Goal: Task Accomplishment & Management: Manage account settings

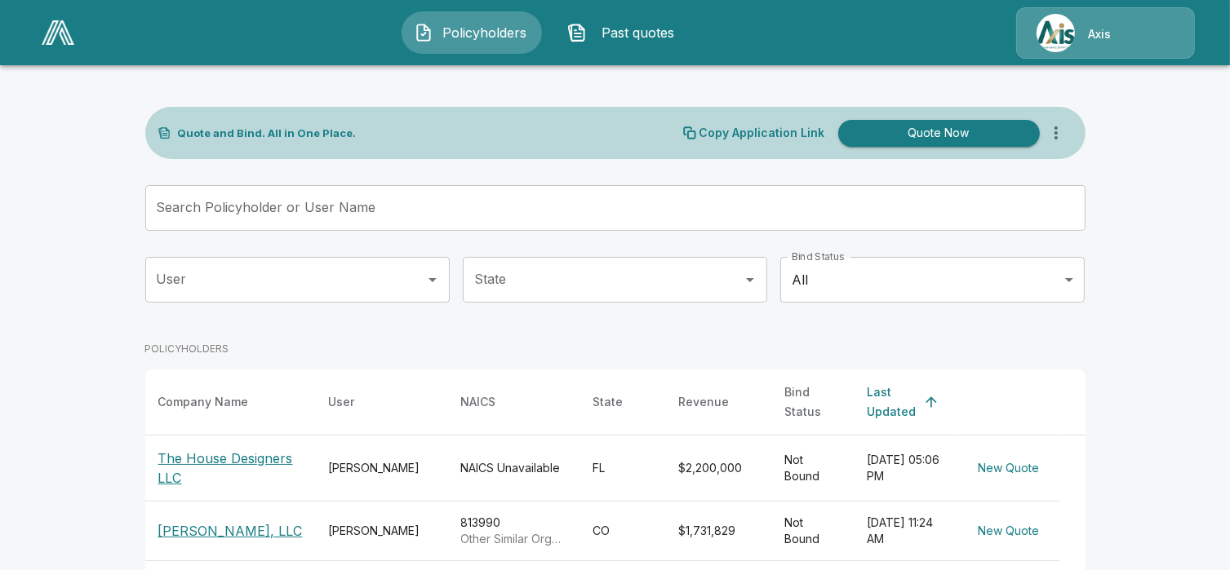
click at [51, 29] on img at bounding box center [58, 32] width 33 height 24
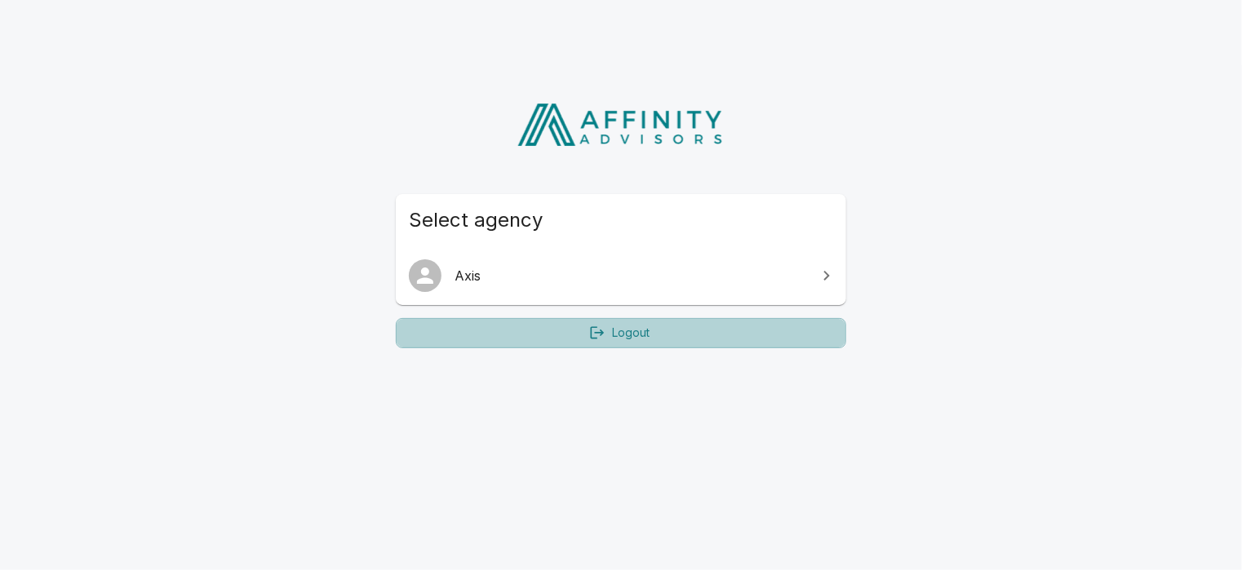
click at [692, 341] on link "Logout" at bounding box center [621, 333] width 450 height 30
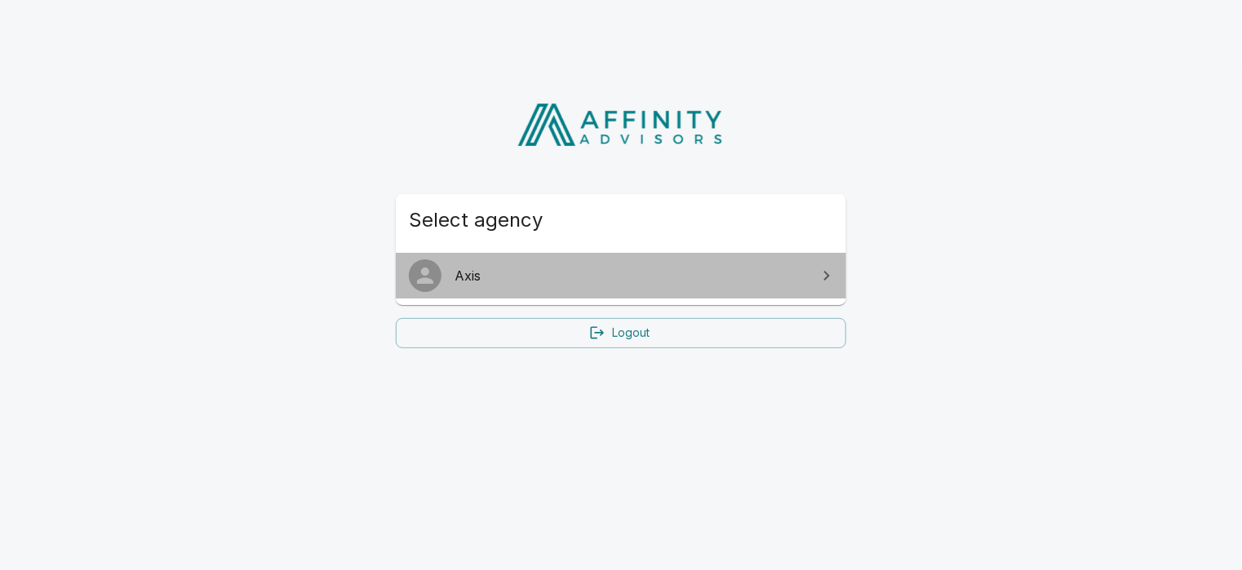
click at [579, 281] on span "Axis" at bounding box center [631, 276] width 353 height 20
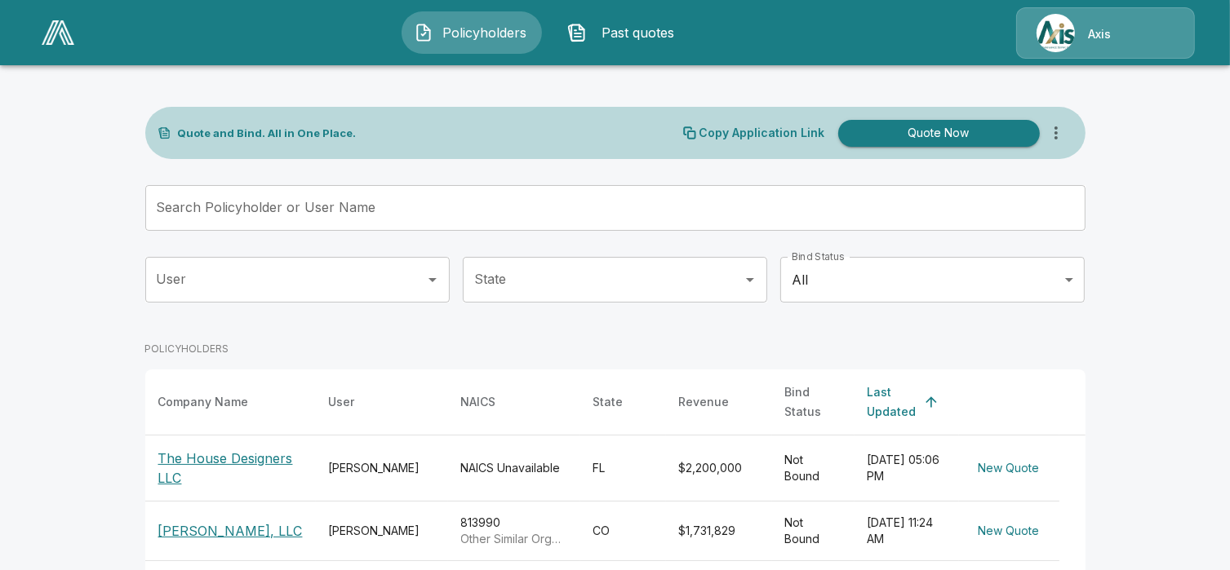
click at [1090, 26] on p "Axis" at bounding box center [1099, 34] width 23 height 16
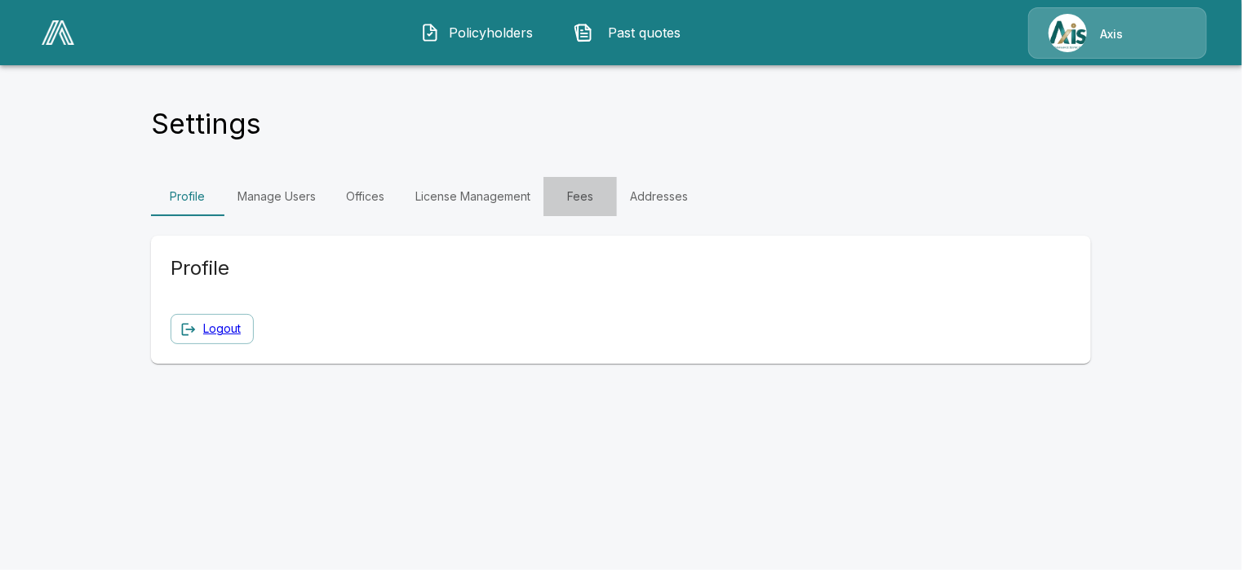
click at [575, 198] on link "Fees" at bounding box center [580, 196] width 73 height 39
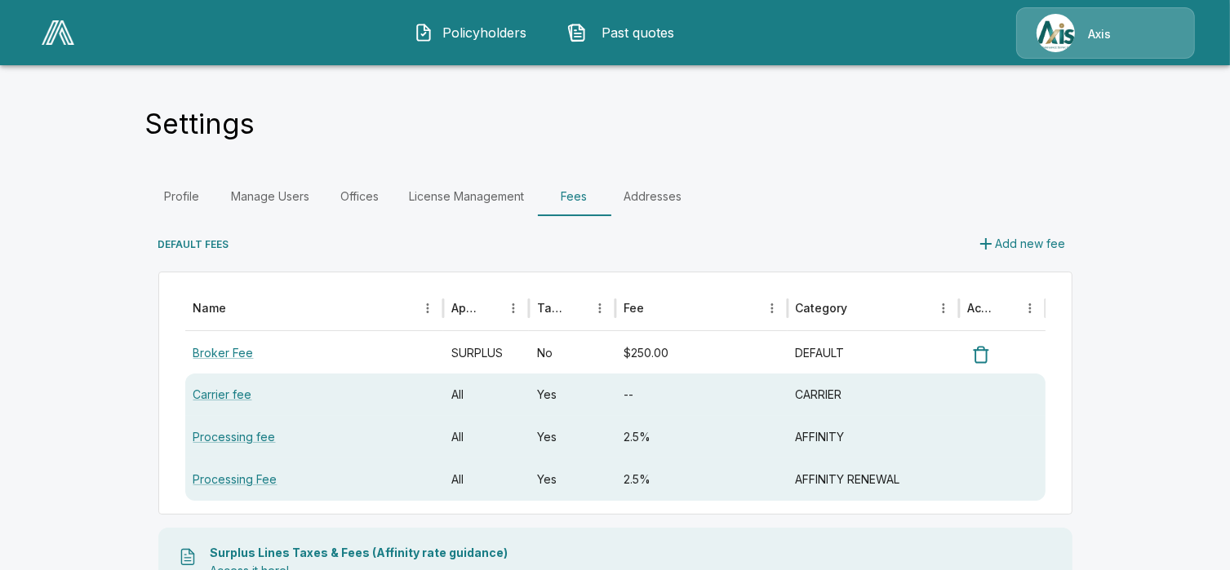
click at [908, 137] on div "Settings" at bounding box center [615, 129] width 940 height 44
click at [65, 34] on img at bounding box center [58, 32] width 33 height 24
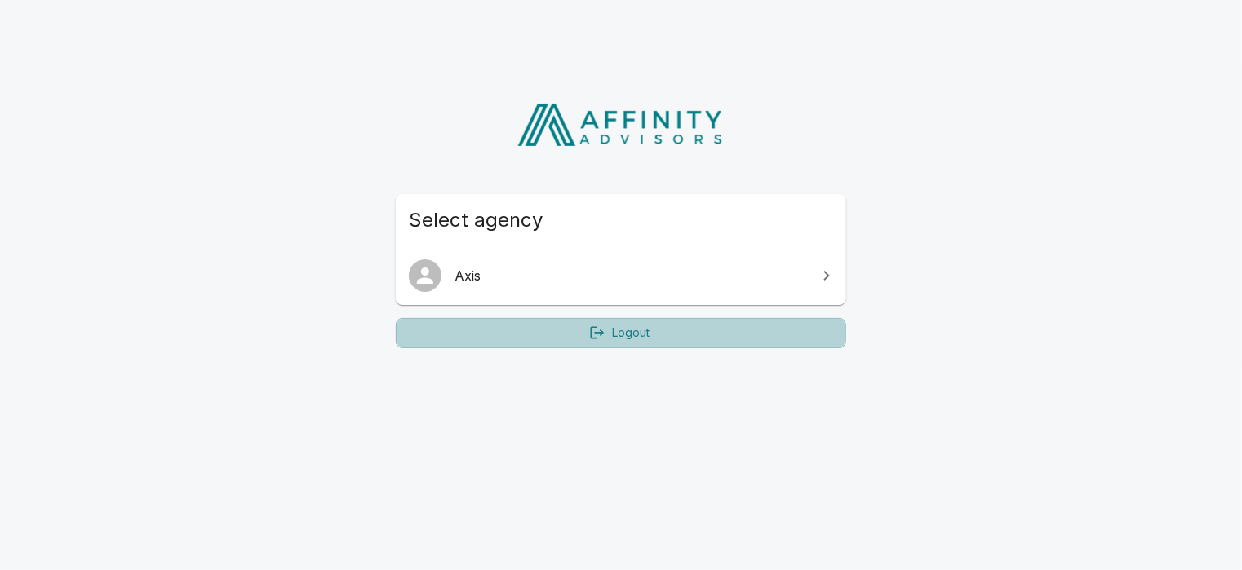
click at [615, 328] on link "Logout" at bounding box center [621, 333] width 450 height 30
